Goal: Task Accomplishment & Management: Complete application form

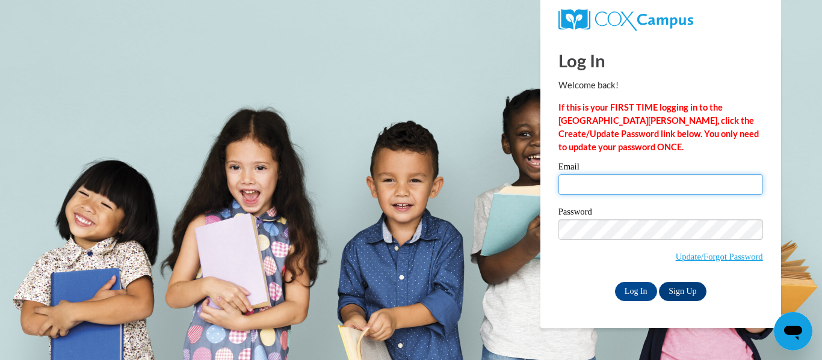
click at [604, 183] on input "Email" at bounding box center [660, 185] width 205 height 20
type input "[EMAIL_ADDRESS][DOMAIN_NAME]"
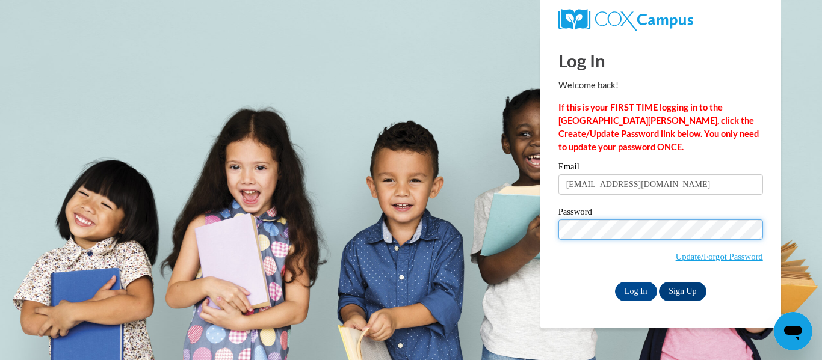
click at [457, 275] on body "Log In Welcome back! If this is your FIRST TIME logging in to the [GEOGRAPHIC_D…" at bounding box center [411, 180] width 822 height 360
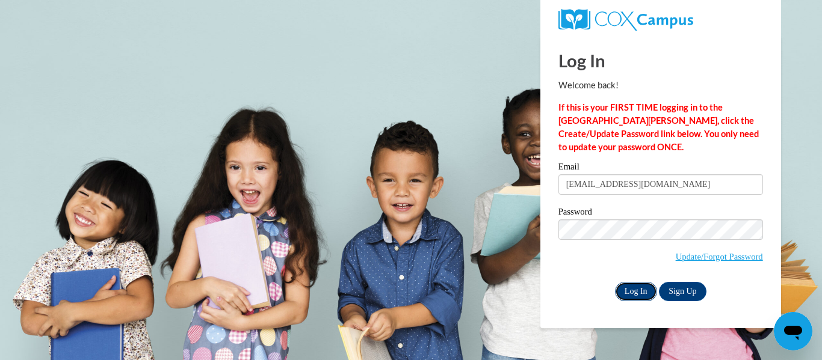
click at [639, 283] on input "Log In" at bounding box center [636, 291] width 42 height 19
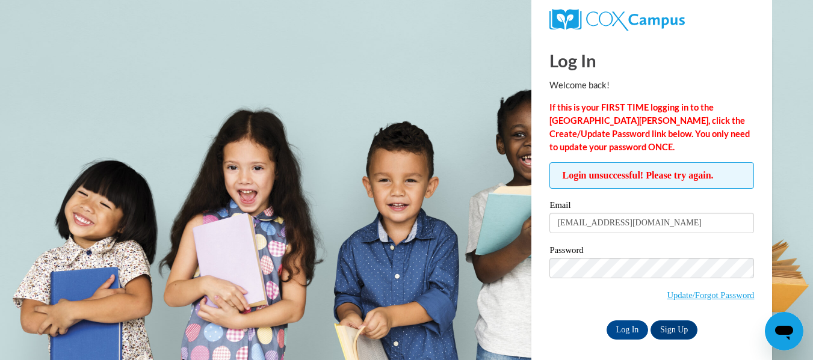
click at [357, 89] on body "Log In Welcome back! If this is your FIRST TIME logging in to the NEW Cox Campu…" at bounding box center [406, 180] width 813 height 360
click at [401, 89] on body "Log In Welcome back! If this is your FIRST TIME logging in to the NEW Cox Campu…" at bounding box center [406, 180] width 813 height 360
